Goal: Register for event/course

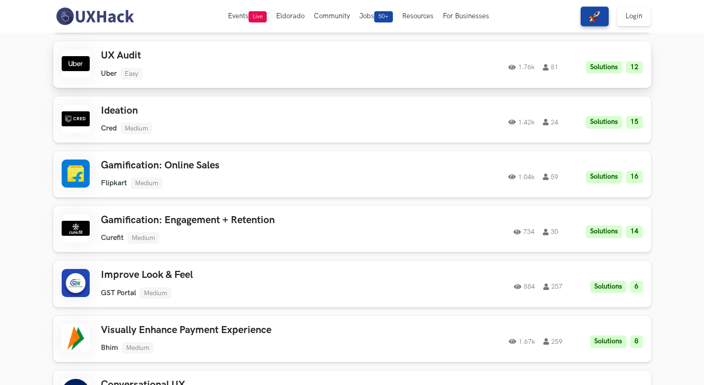
scroll to position [416, 0]
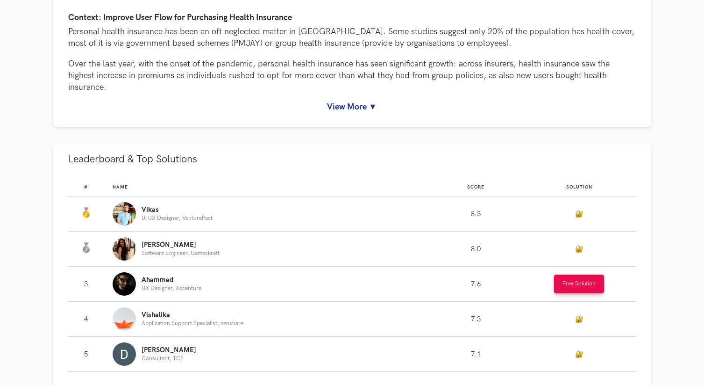
scroll to position [507, 0]
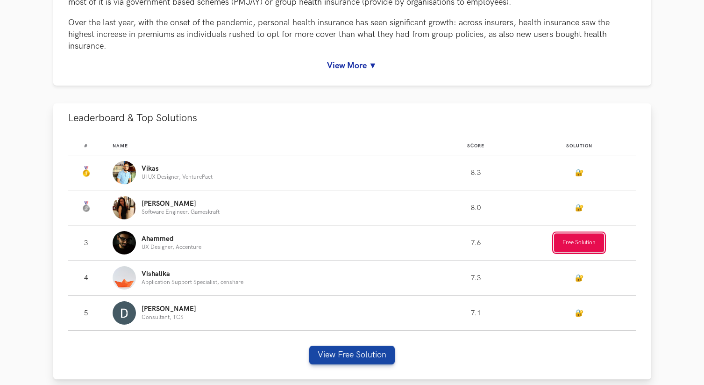
click at [575, 242] on button "Free Solution" at bounding box center [579, 242] width 50 height 19
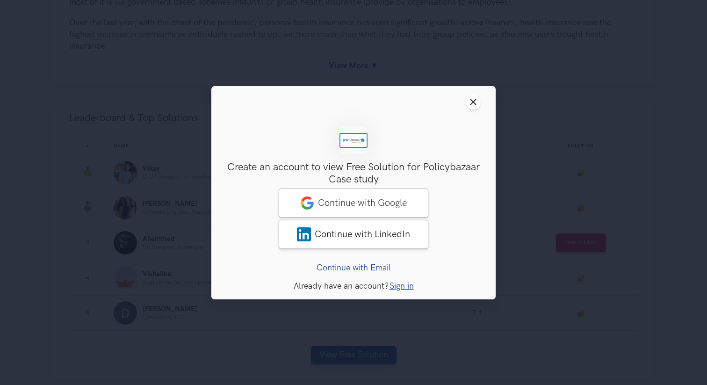
click at [367, 268] on link "Continue with Email" at bounding box center [353, 267] width 74 height 10
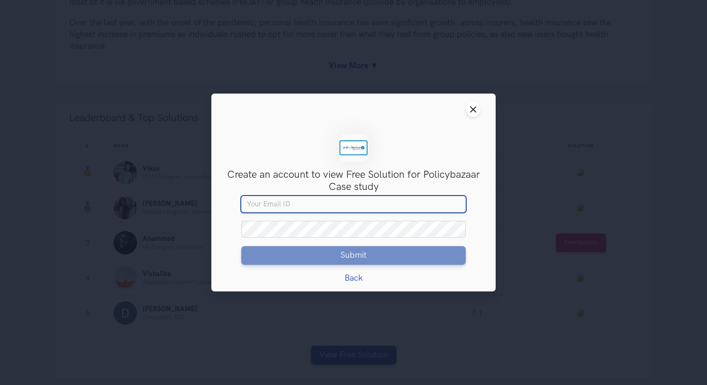
click at [351, 206] on input "Your email" at bounding box center [353, 204] width 224 height 17
type input "P"
type input "pardesi5464@gmail.com"
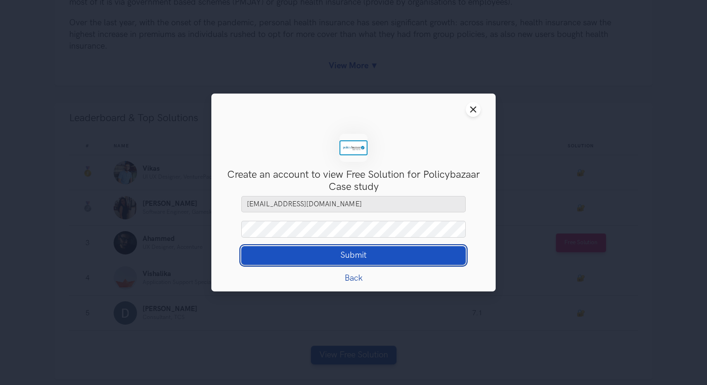
click at [364, 257] on span "Submit" at bounding box center [353, 255] width 26 height 10
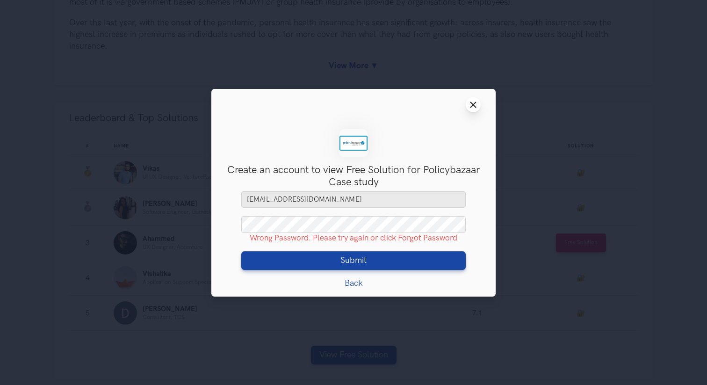
click at [476, 105] on icon "Close modal window" at bounding box center [472, 104] width 7 height 7
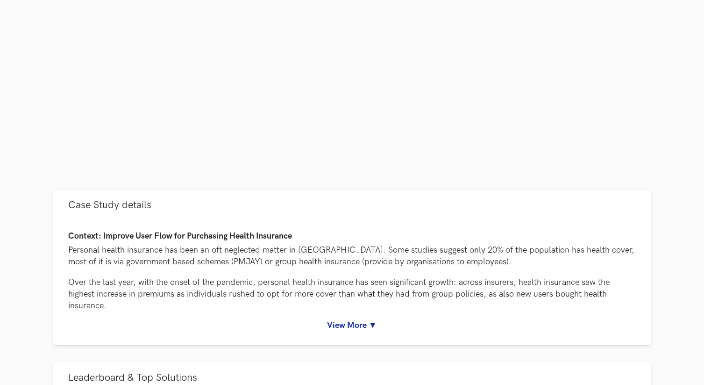
scroll to position [0, 0]
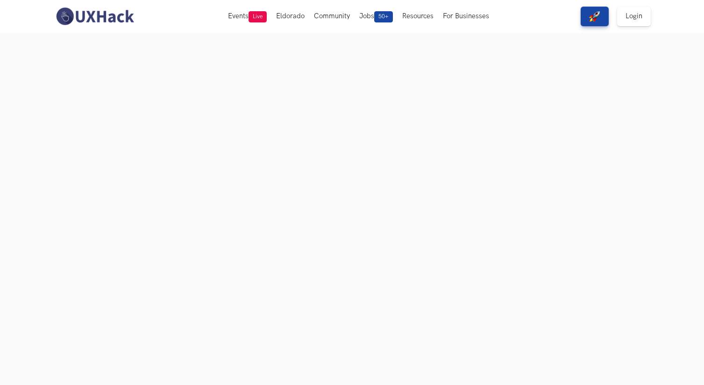
scroll to position [37, 0]
